Goal: Transaction & Acquisition: Purchase product/service

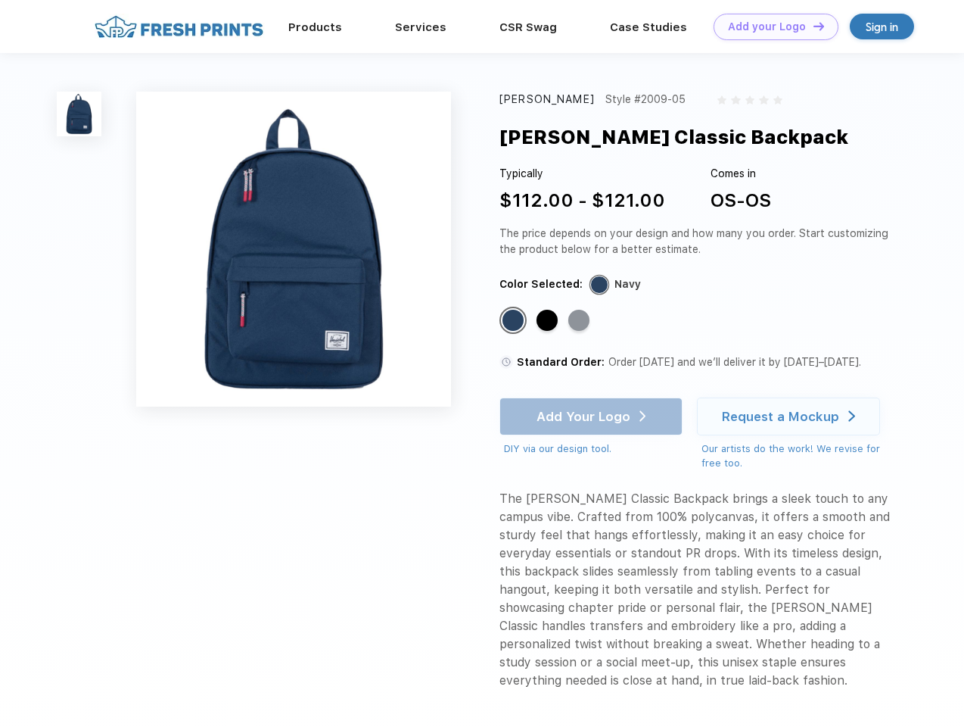
click at [771, 26] on link "Add your Logo Design Tool" at bounding box center [776, 27] width 125 height 26
click at [0, 0] on div "Design Tool" at bounding box center [0, 0] width 0 height 0
click at [812, 26] on link "Add your Logo Design Tool" at bounding box center [776, 27] width 125 height 26
click at [79, 114] on img at bounding box center [79, 114] width 45 height 45
click at [515, 321] on div "Standard Color" at bounding box center [513, 320] width 21 height 21
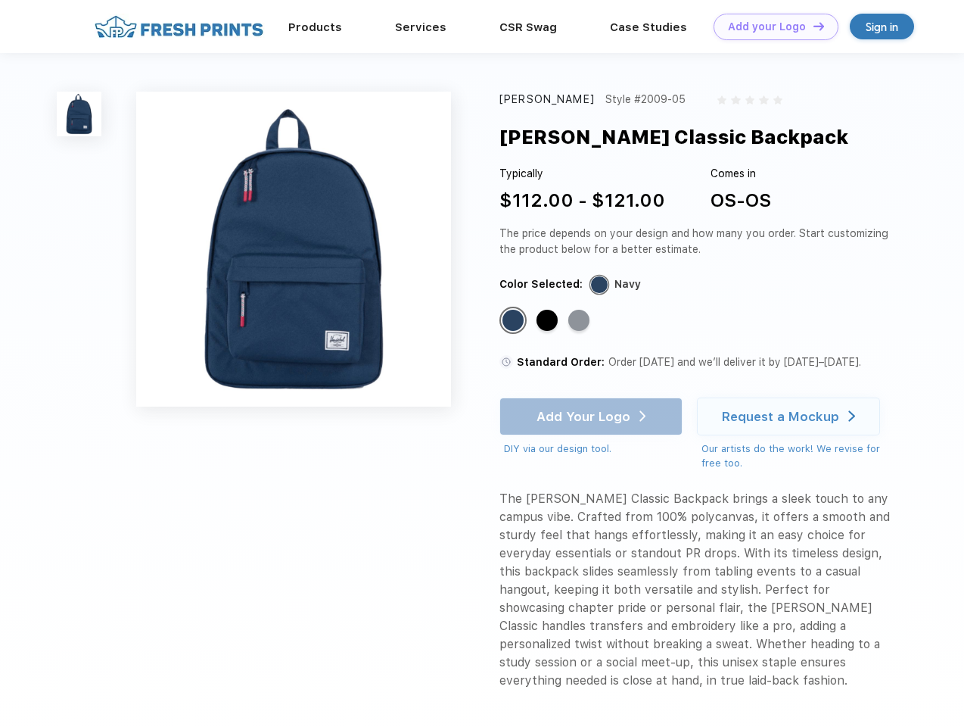
click at [549, 321] on div "Standard Color" at bounding box center [547, 320] width 21 height 21
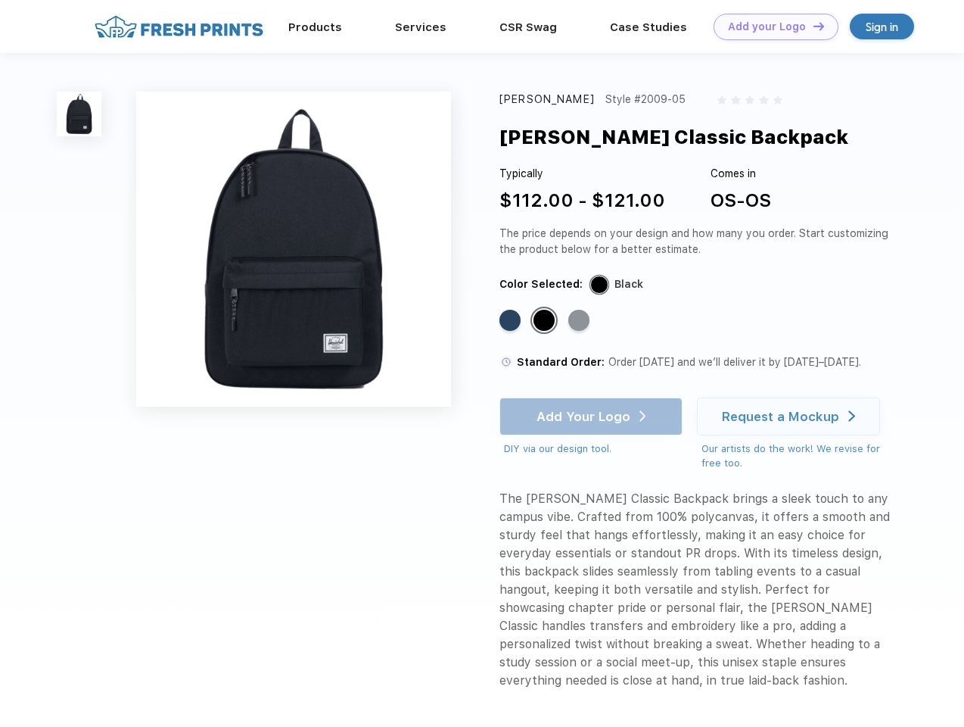
click at [581, 321] on div "Standard Color" at bounding box center [579, 320] width 21 height 21
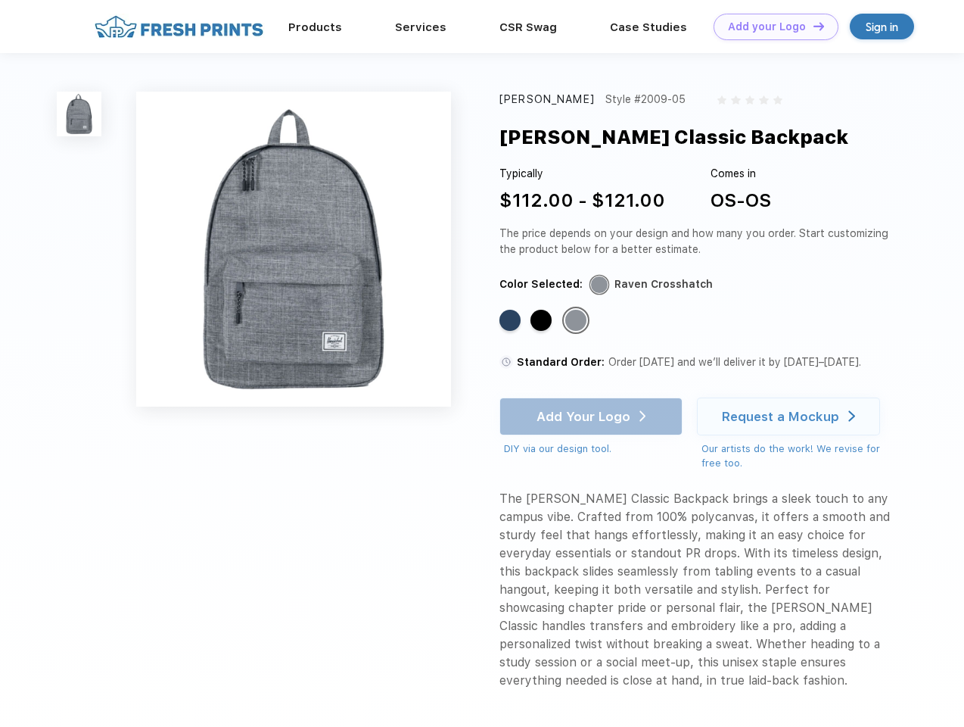
click at [593, 416] on div "Add Your Logo DIY via our design tool. Ah shoot! This product isn't up in our d…" at bounding box center [591, 426] width 183 height 59
click at [791, 416] on div "Request a Mockup" at bounding box center [780, 416] width 117 height 15
